Goal: Task Accomplishment & Management: Use online tool/utility

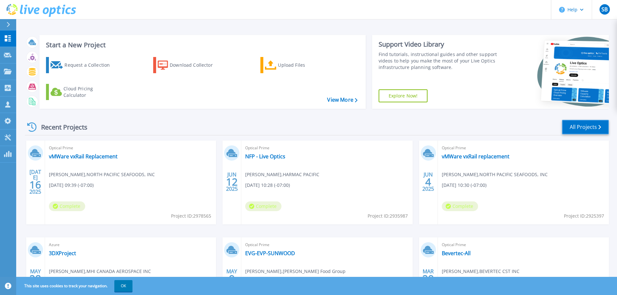
click at [594, 125] on link "All Projects" at bounding box center [585, 127] width 47 height 15
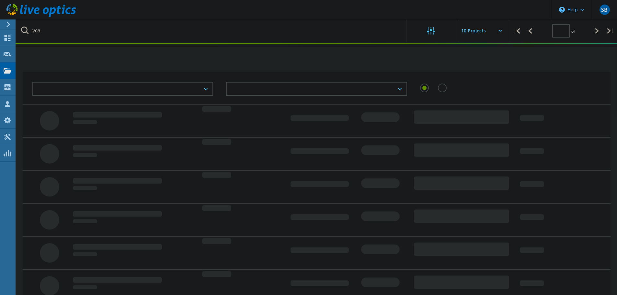
type input "1"
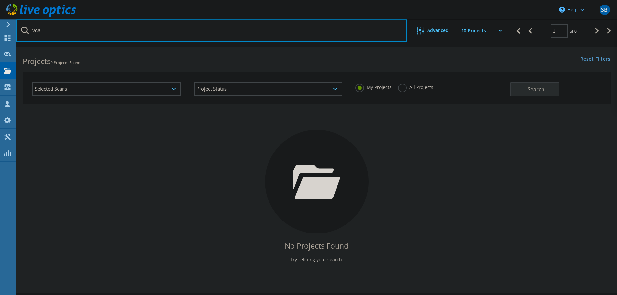
drag, startPoint x: 69, startPoint y: 35, endPoint x: 28, endPoint y: 34, distance: 41.2
click at [28, 34] on input "vca" at bounding box center [211, 30] width 391 height 23
paste input "2925397"
type input "2925397"
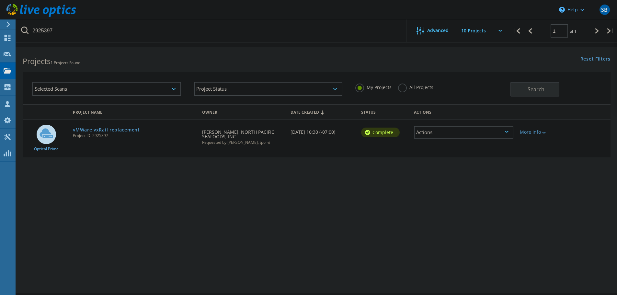
click at [118, 130] on link "vMWare vxRail replacement" at bounding box center [106, 130] width 67 height 5
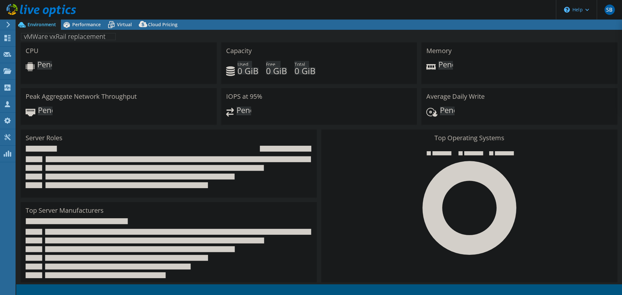
select select "USD"
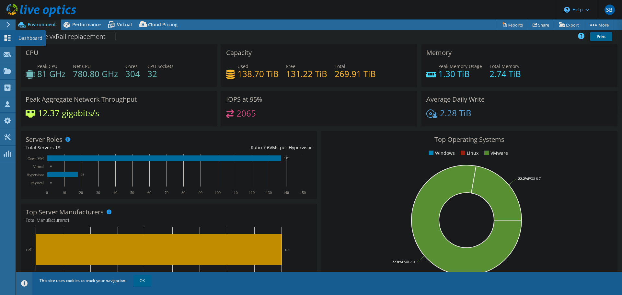
click at [6, 39] on use at bounding box center [8, 38] width 6 height 6
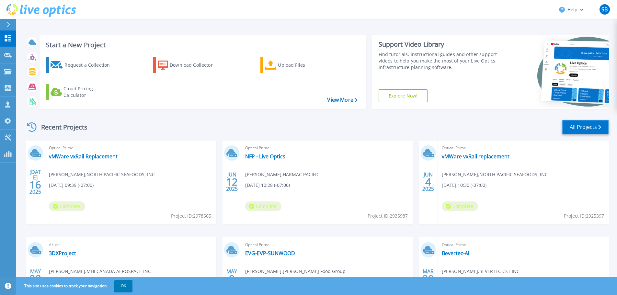
click at [596, 130] on link "All Projects" at bounding box center [585, 127] width 47 height 15
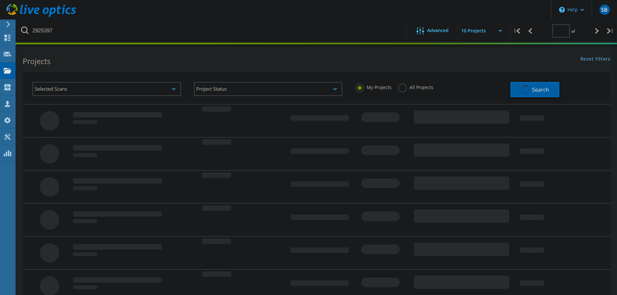
type input "1"
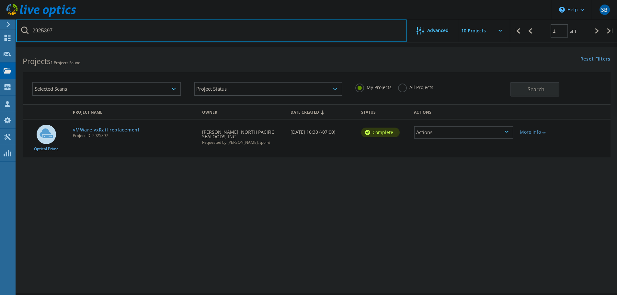
drag, startPoint x: 68, startPoint y: 34, endPoint x: 19, endPoint y: 34, distance: 48.9
click at [19, 34] on input "2925397" at bounding box center [211, 30] width 391 height 23
paste input "82136"
type input "2821367"
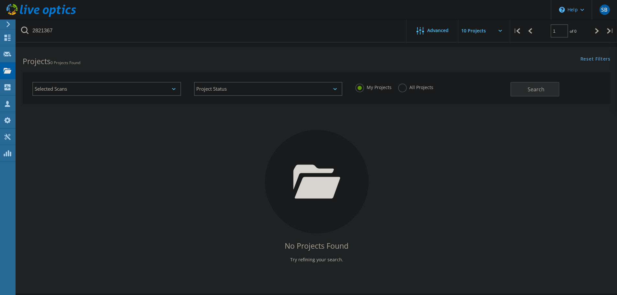
click at [403, 89] on label "All Projects" at bounding box center [415, 87] width 35 height 6
click at [0, 0] on input "All Projects" at bounding box center [0, 0] width 0 height 0
click at [534, 91] on span "Search" at bounding box center [536, 89] width 17 height 7
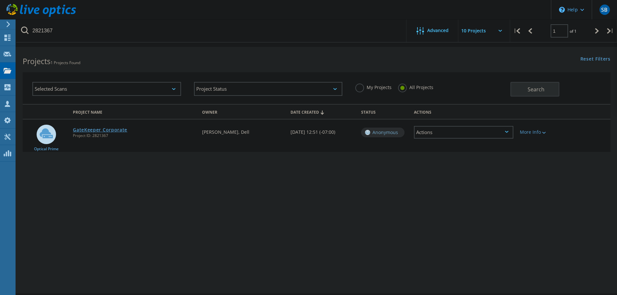
click at [113, 131] on link "GateKeeper Corporate" at bounding box center [100, 130] width 54 height 5
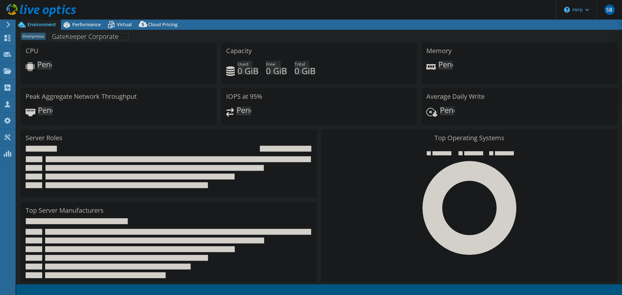
select select "[GEOGRAPHIC_DATA]"
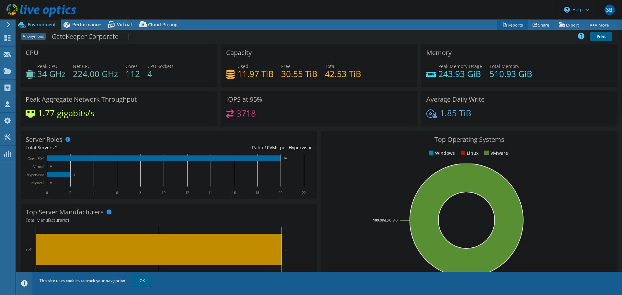
click at [511, 25] on link "Reports" at bounding box center [512, 25] width 31 height 10
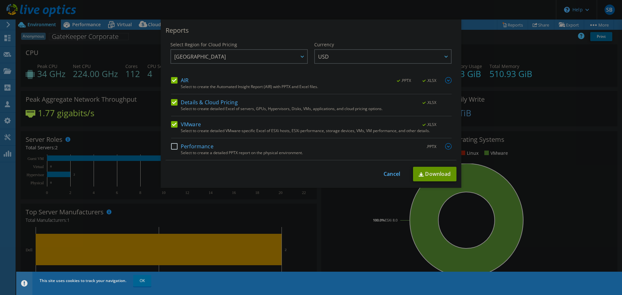
click at [172, 81] on label "AIR" at bounding box center [179, 80] width 17 height 6
click at [0, 0] on input "AIR" at bounding box center [0, 0] width 0 height 0
click at [172, 81] on label "AIR" at bounding box center [179, 80] width 17 height 6
click at [0, 0] on input "AIR" at bounding box center [0, 0] width 0 height 0
click at [370, 54] on span "USD" at bounding box center [384, 56] width 133 height 13
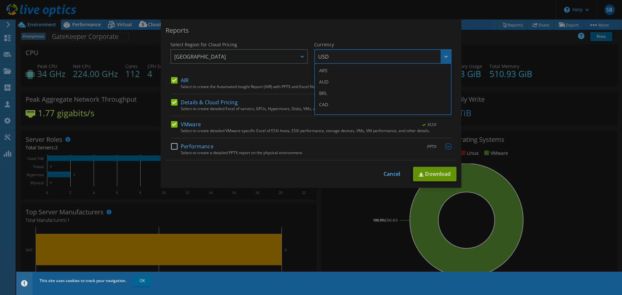
drag, startPoint x: 326, startPoint y: 104, endPoint x: 301, endPoint y: 98, distance: 26.0
click at [326, 104] on li "CAD" at bounding box center [383, 104] width 134 height 11
click at [389, 178] on div "This process may take a while, please wait... Cancel Download" at bounding box center [311, 174] width 291 height 15
click at [389, 174] on link "Cancel" at bounding box center [392, 174] width 17 height 6
